Goal: Task Accomplishment & Management: Use online tool/utility

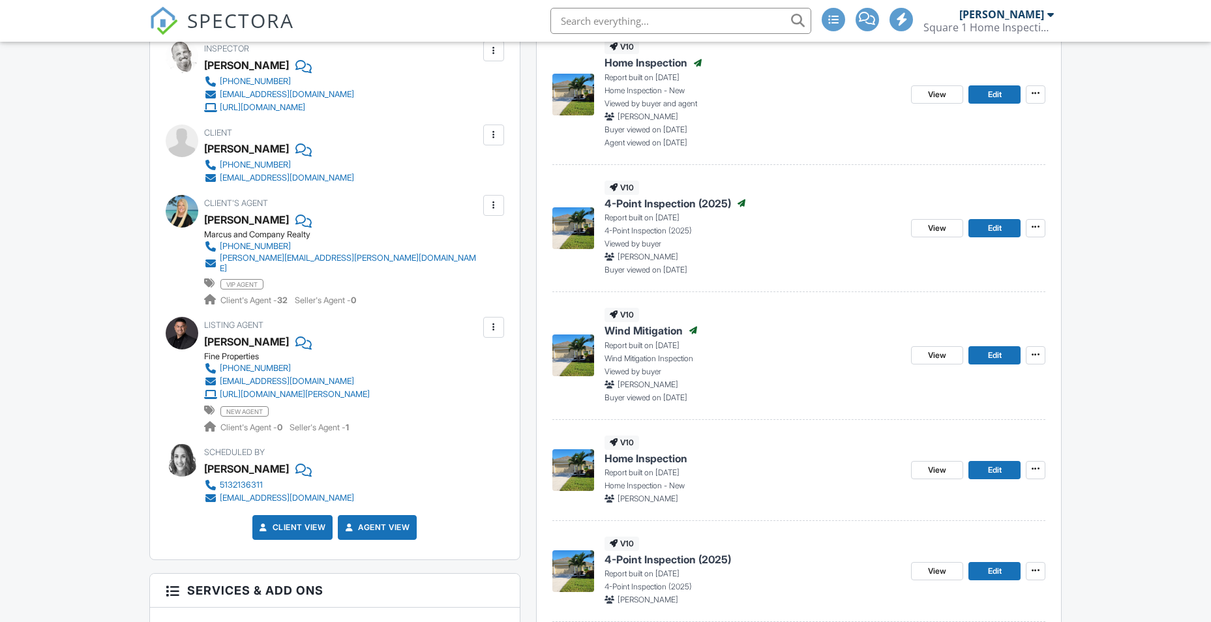
scroll to position [391, 0]
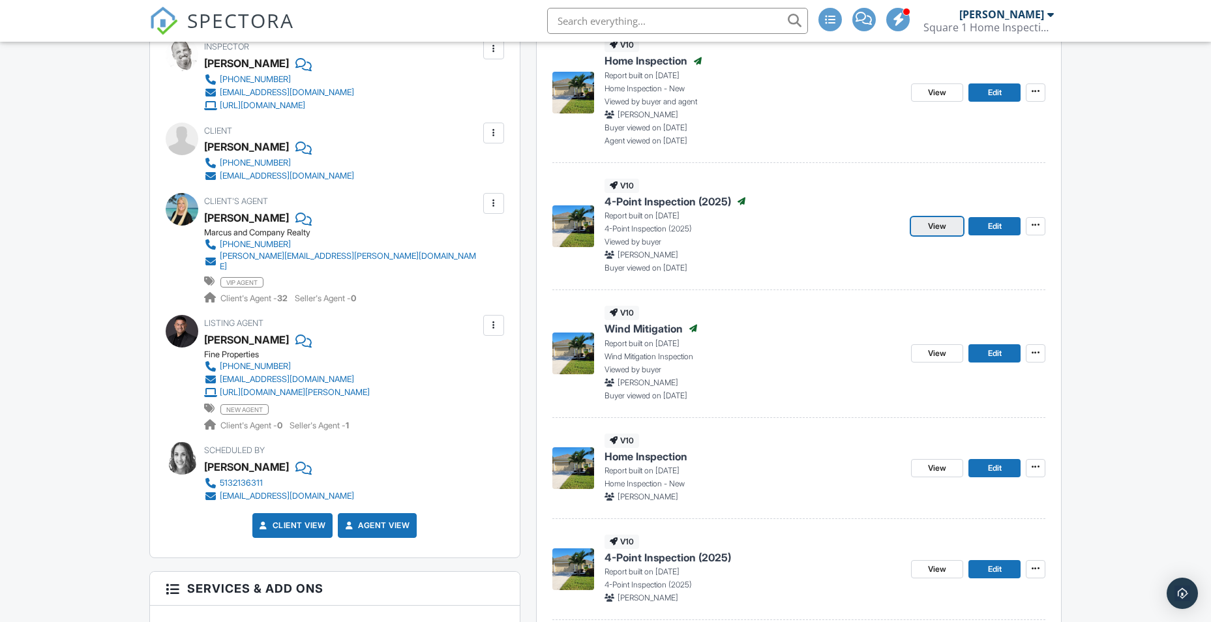
click at [935, 225] on span "View" at bounding box center [937, 226] width 18 height 13
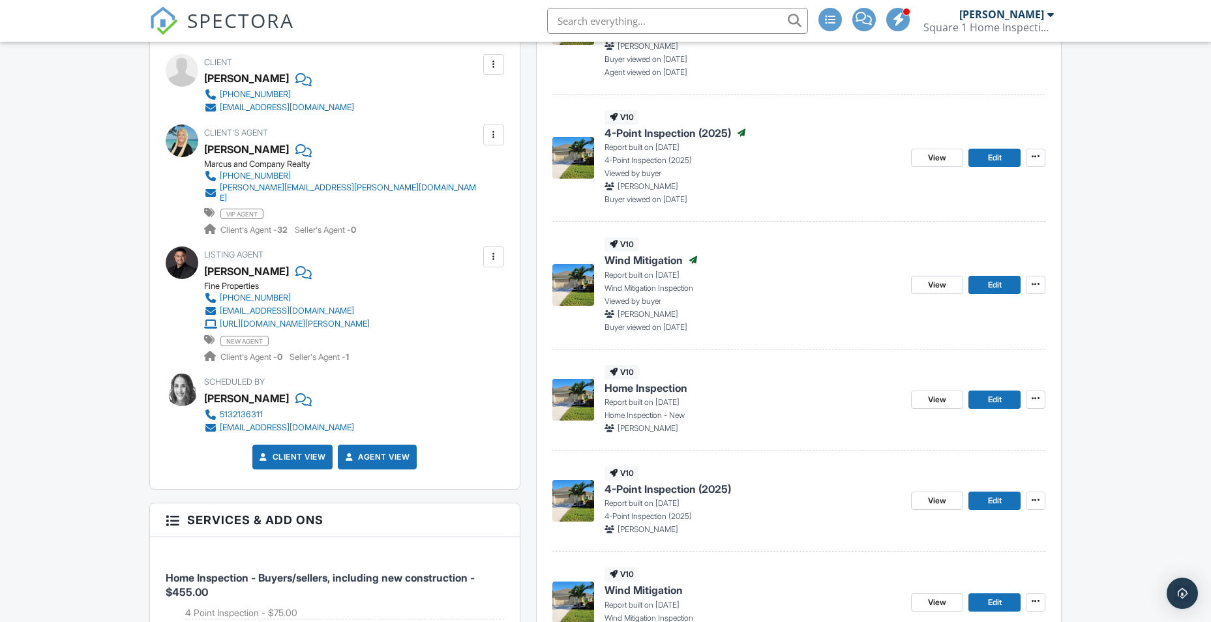
scroll to position [465, 0]
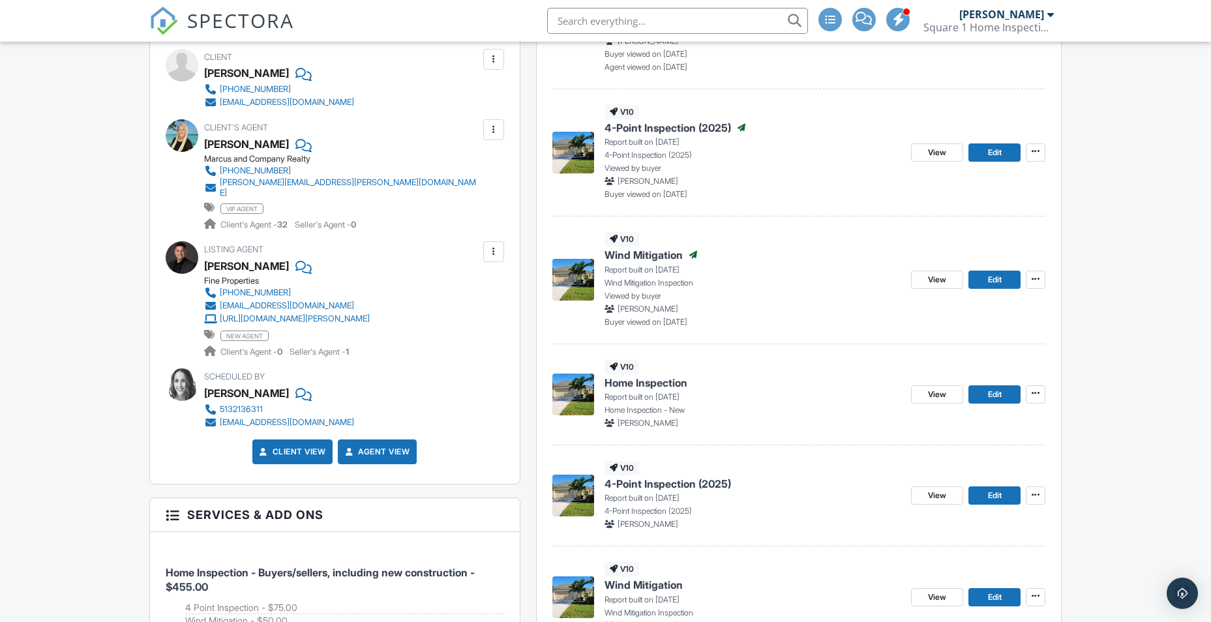
click at [615, 254] on span "Wind Mitigation" at bounding box center [643, 255] width 78 height 14
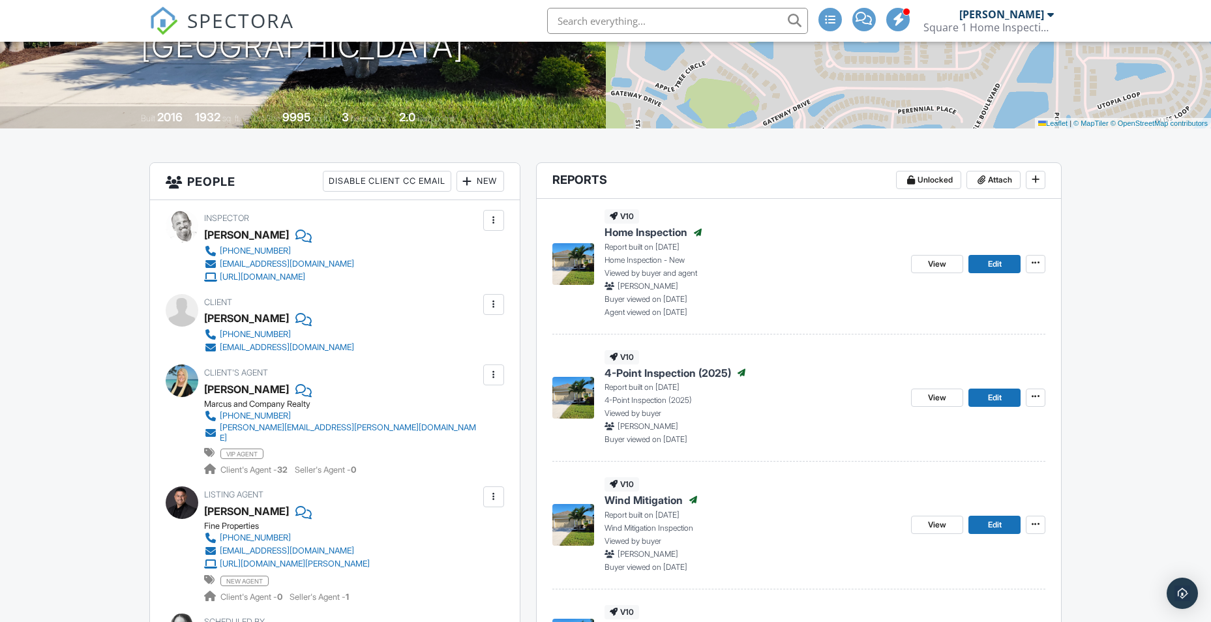
scroll to position [261, 0]
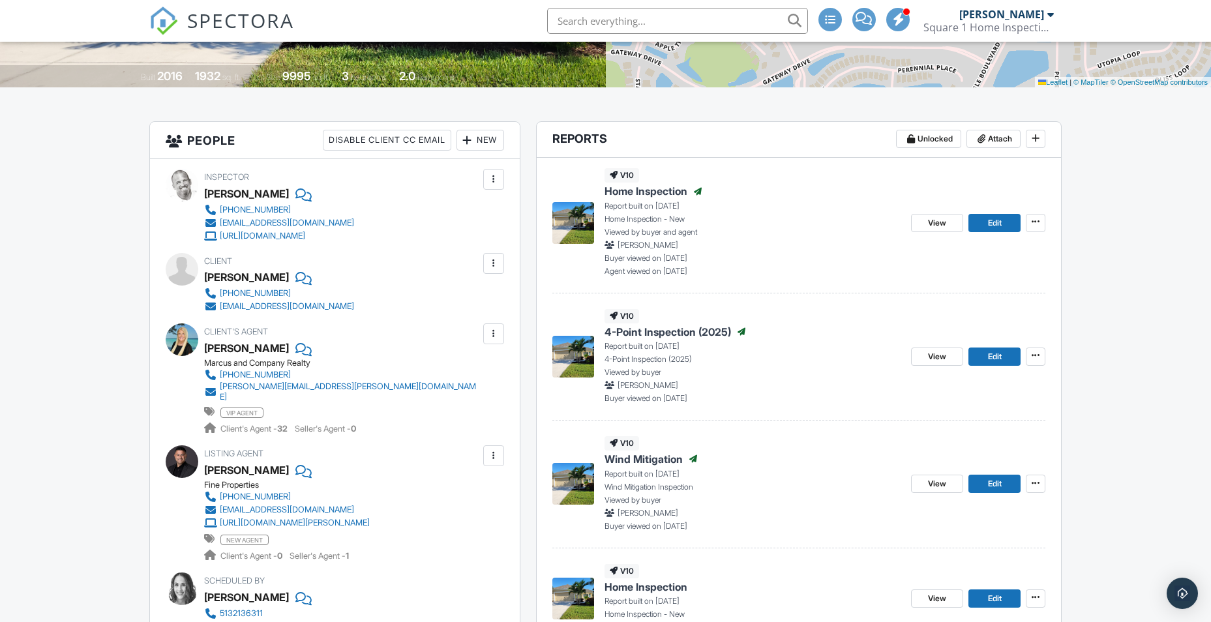
click at [652, 329] on span "4-Point Inspection (2025)" at bounding box center [667, 332] width 126 height 14
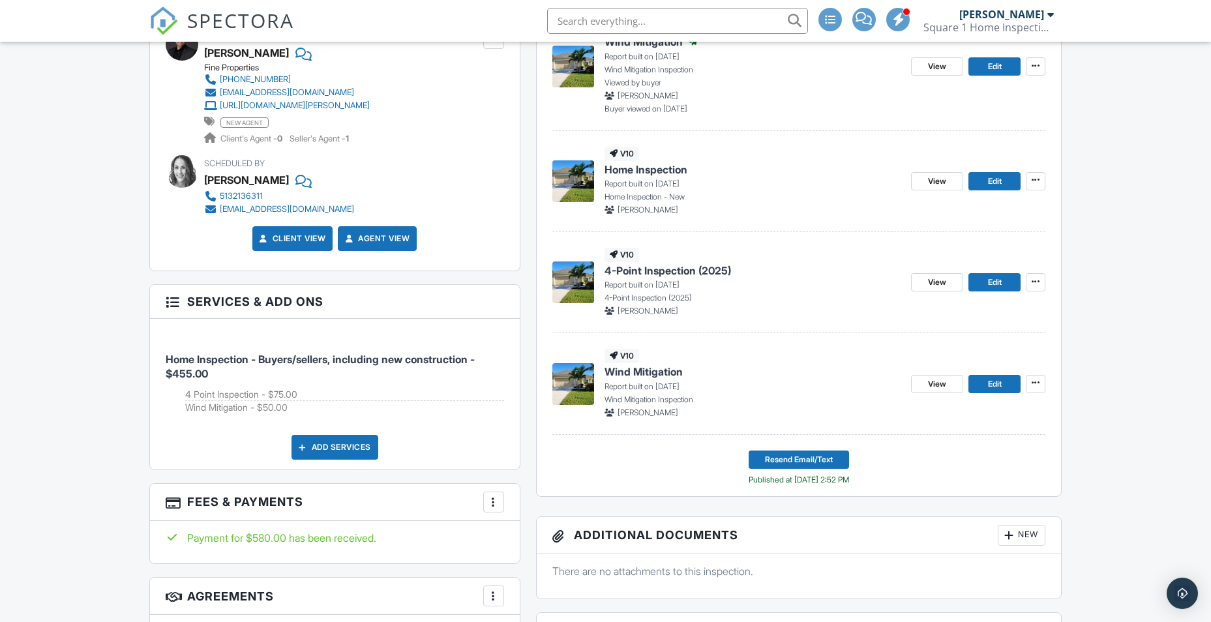
scroll to position [717, 0]
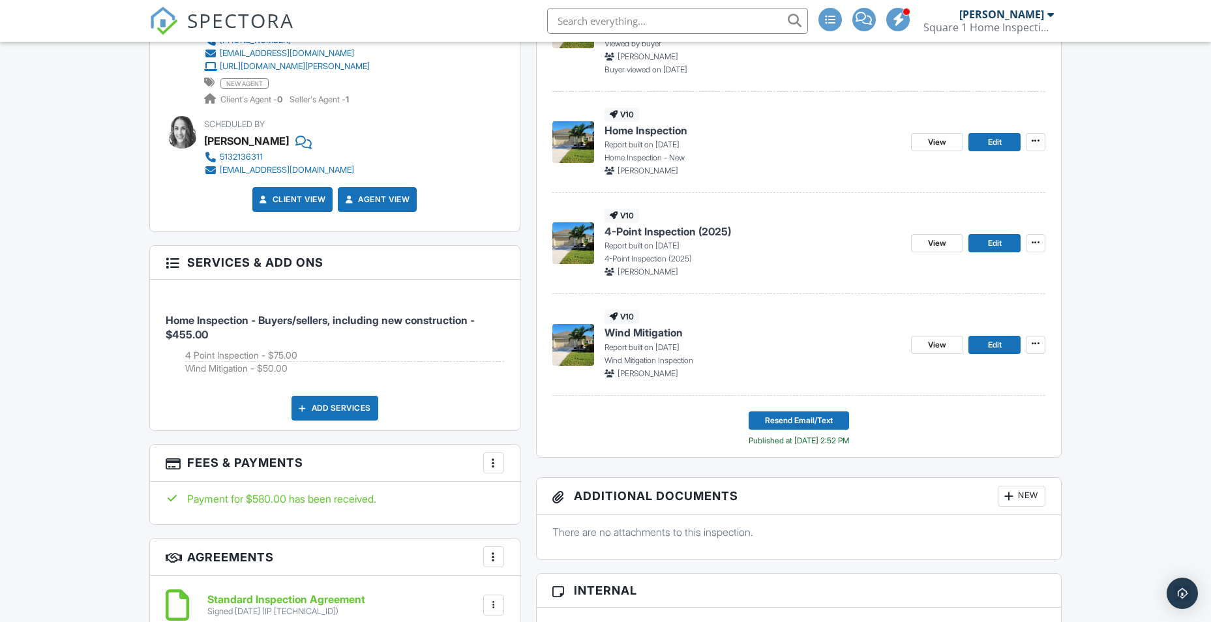
click at [666, 333] on span "Wind Mitigation" at bounding box center [643, 332] width 78 height 14
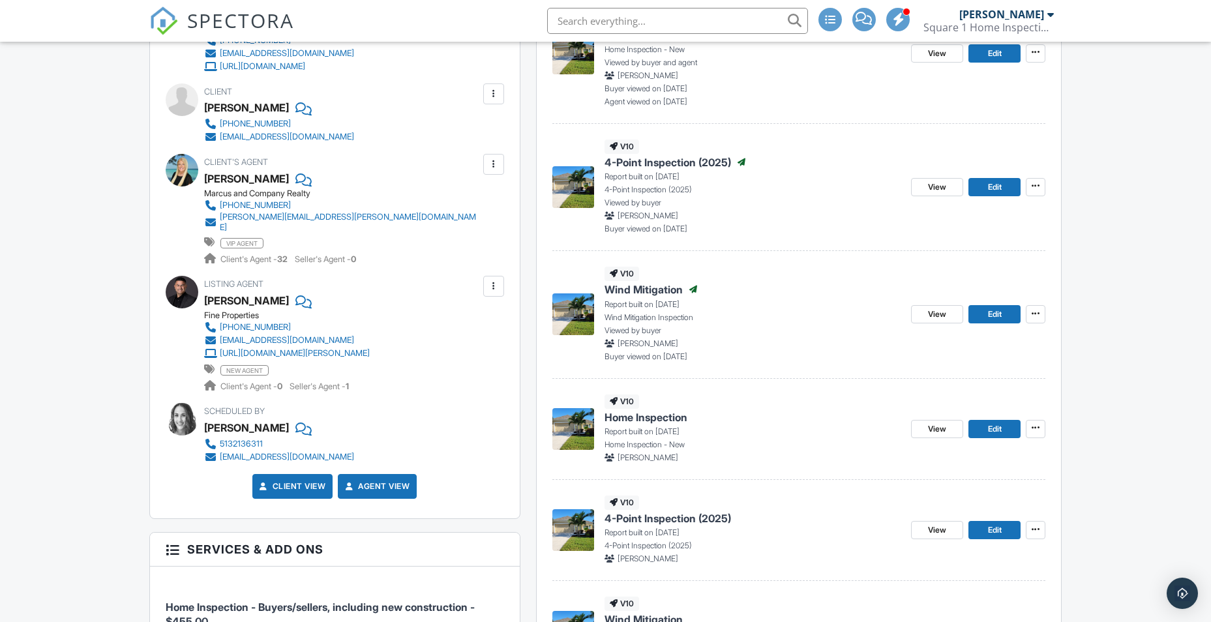
scroll to position [456, 0]
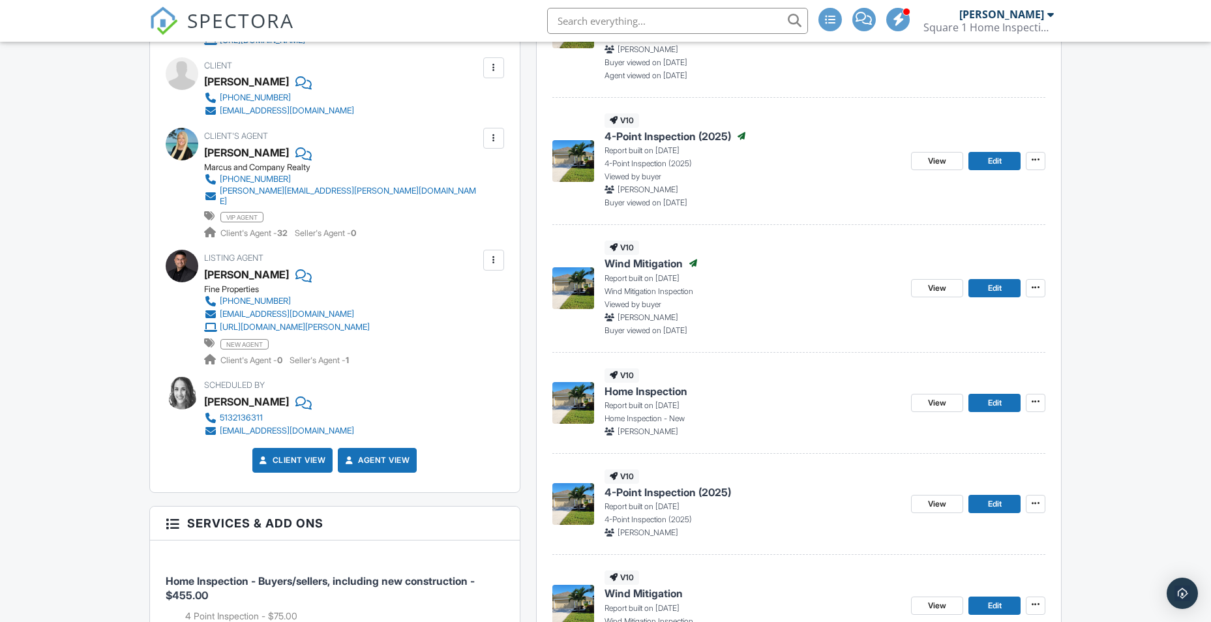
click at [608, 266] on span "Wind Mitigation" at bounding box center [643, 263] width 78 height 14
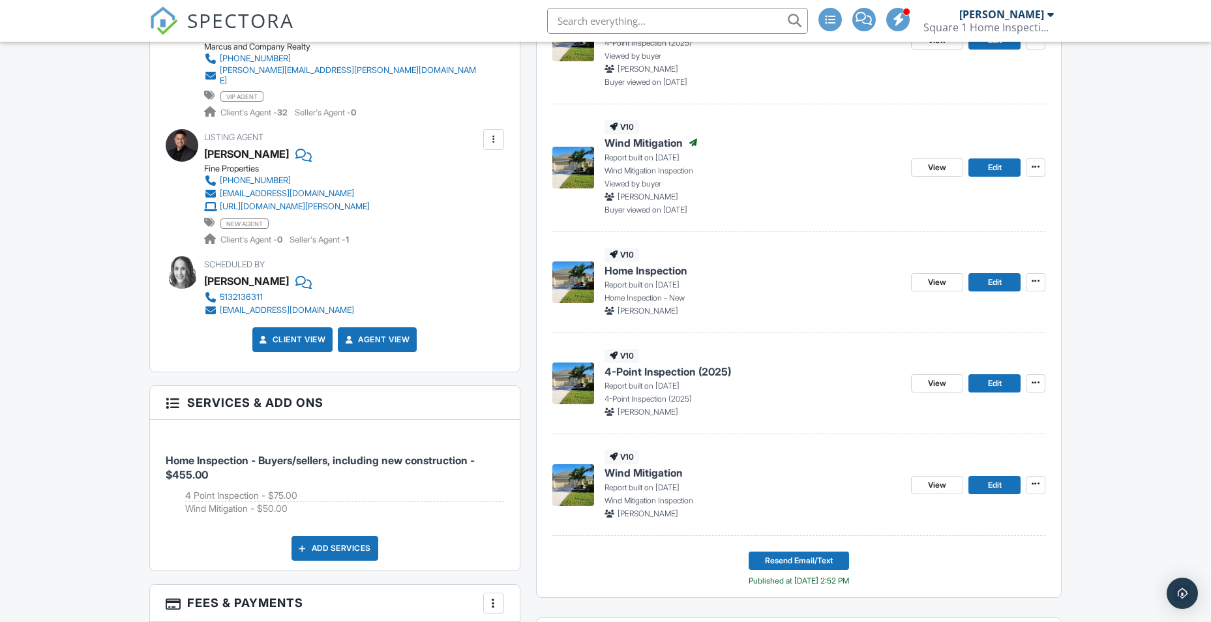
scroll to position [587, 0]
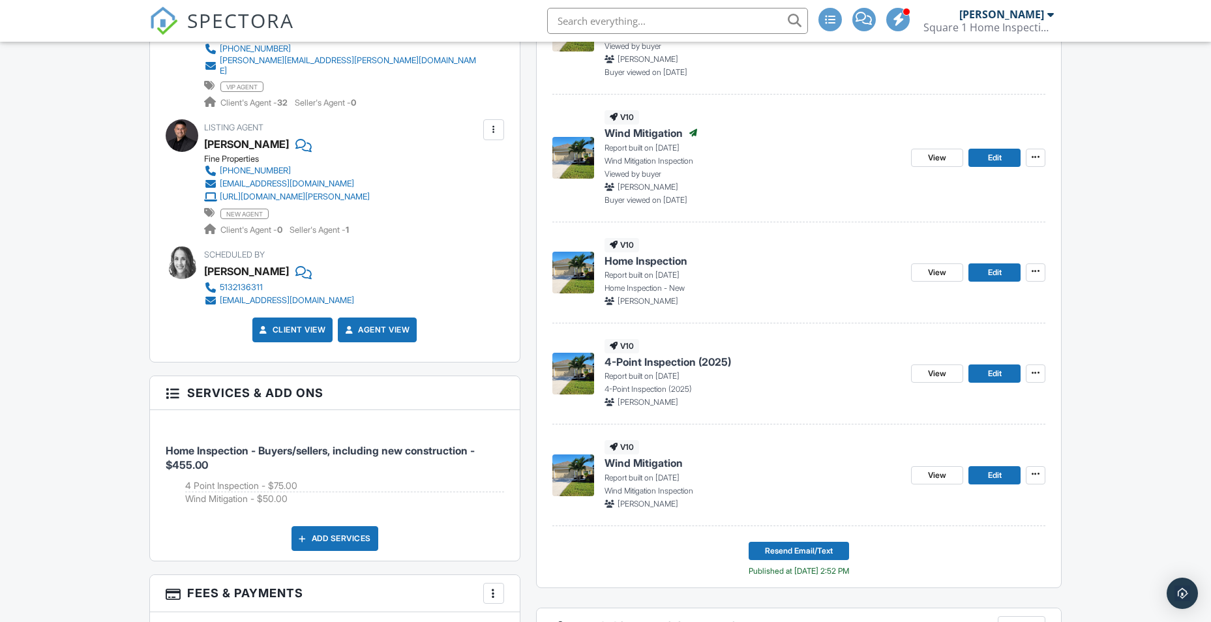
click at [572, 468] on img at bounding box center [573, 475] width 42 height 42
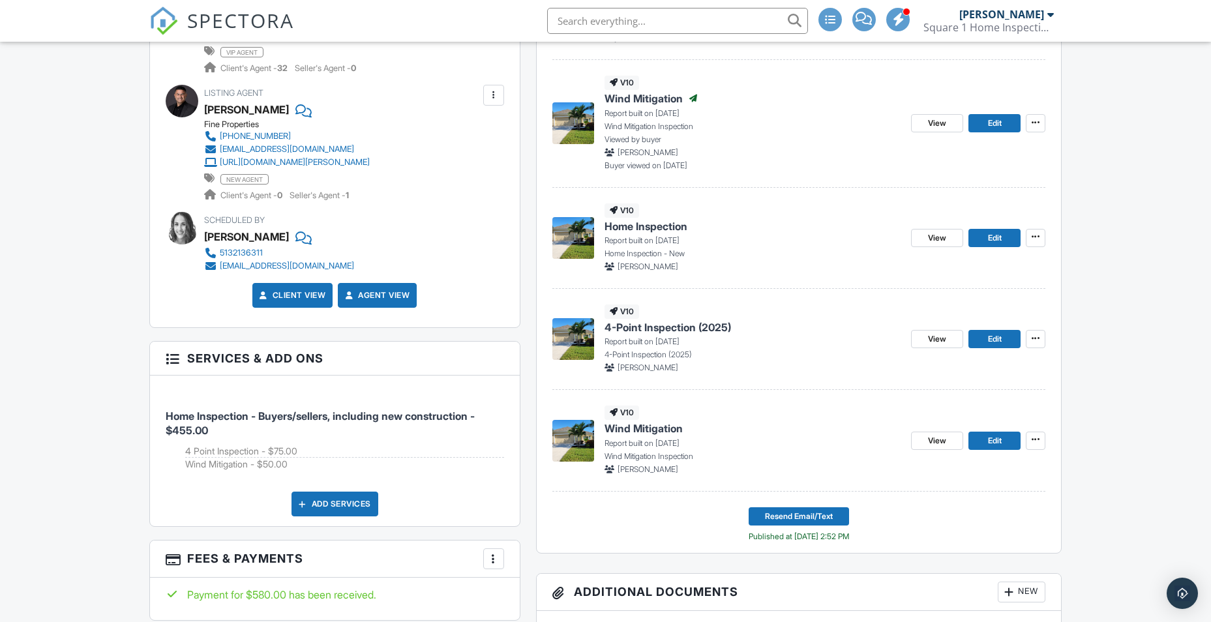
scroll to position [652, 0]
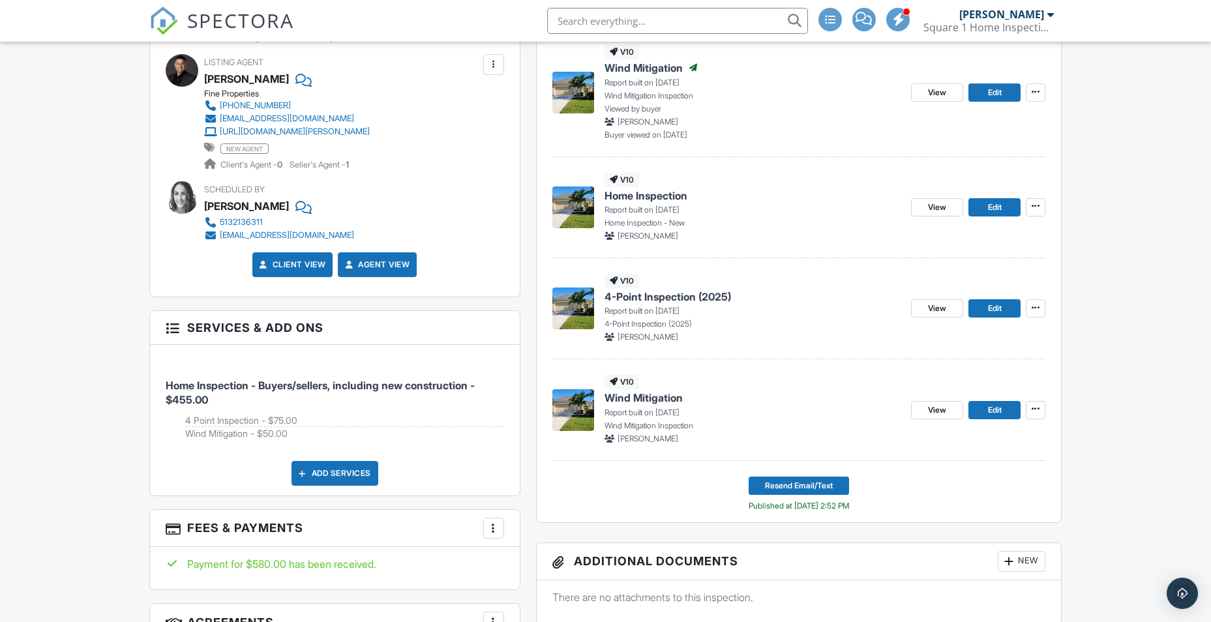
click at [586, 316] on img at bounding box center [573, 308] width 42 height 42
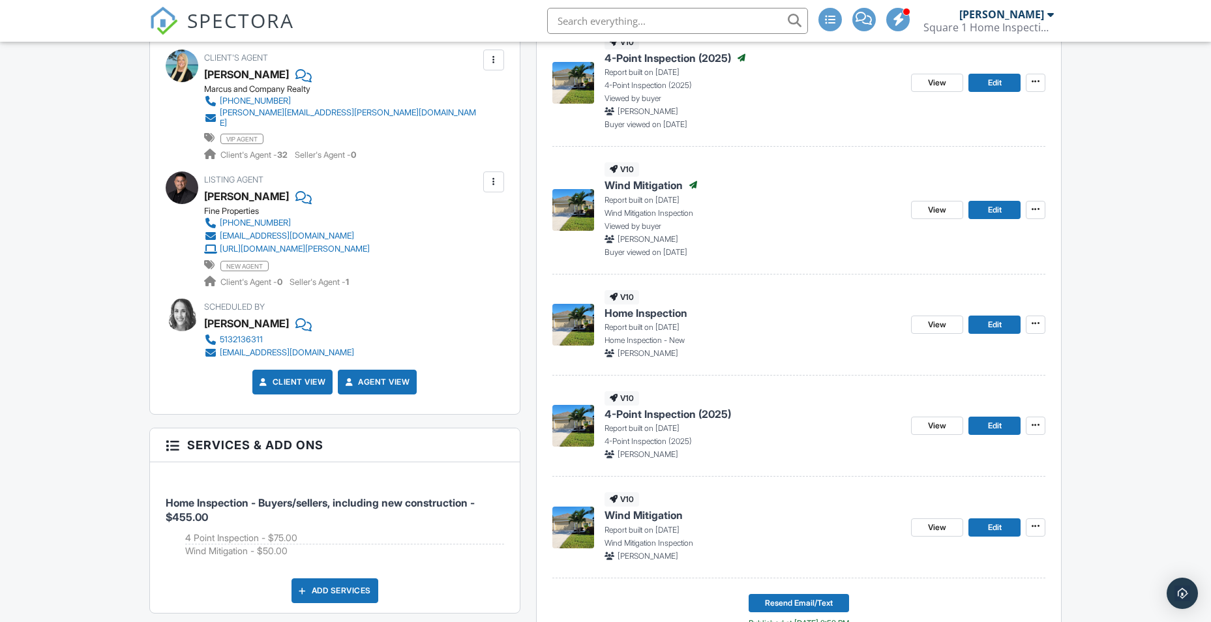
scroll to position [522, 0]
